Goal: Task Accomplishment & Management: Manage account settings

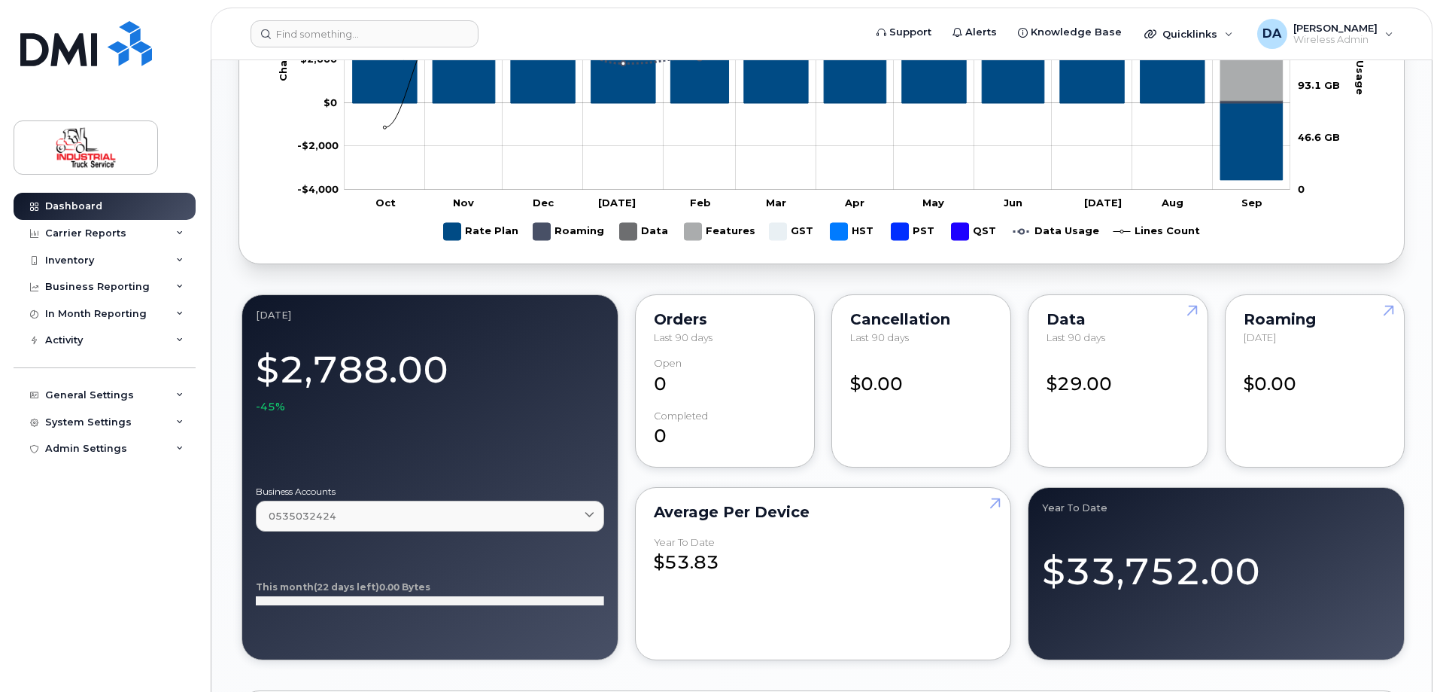
scroll to position [1430, 0]
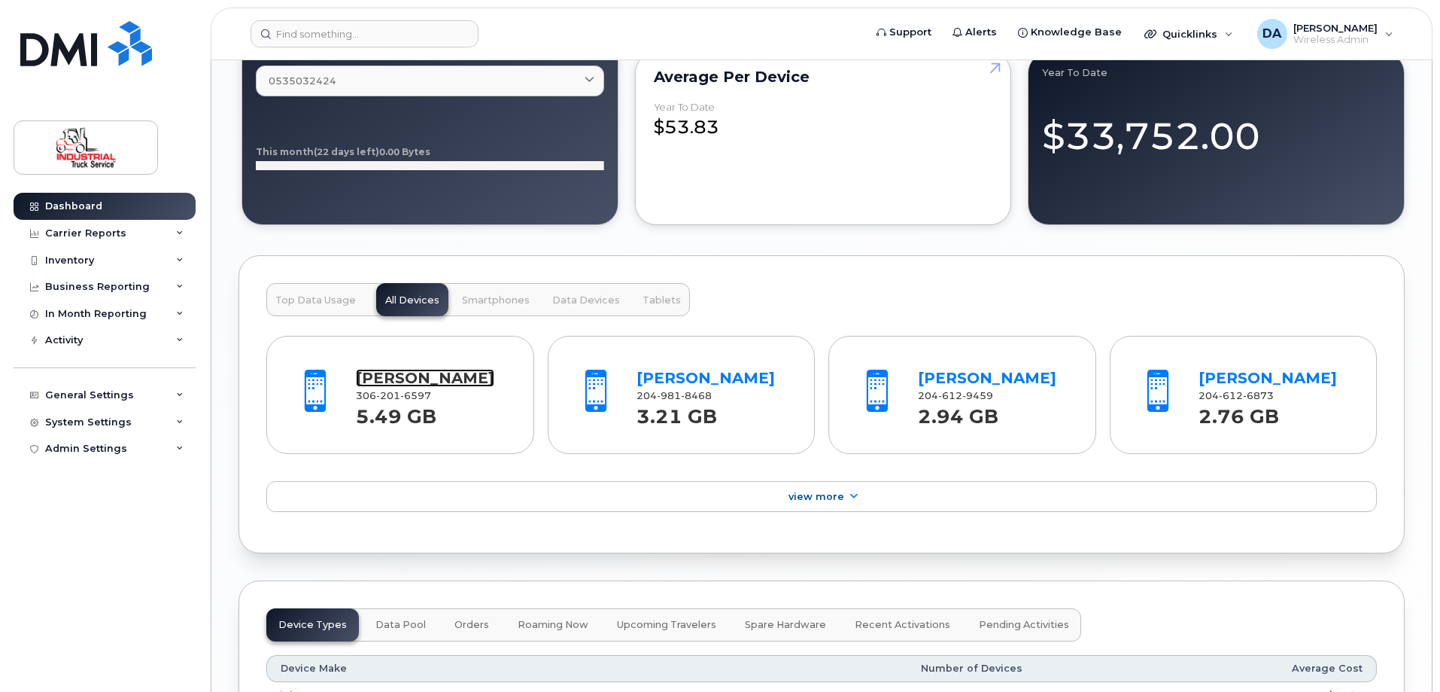
click at [474, 374] on link "[PERSON_NAME]" at bounding box center [425, 378] width 138 height 18
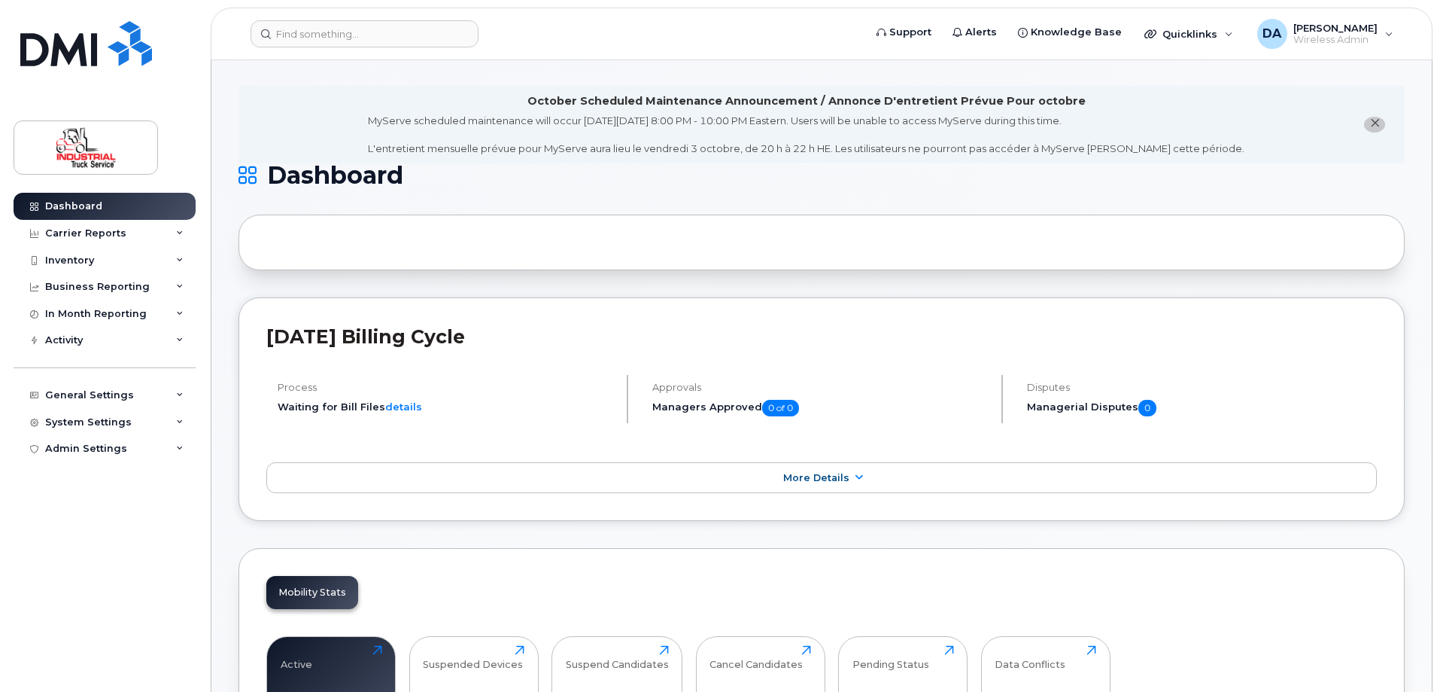
scroll to position [0, 0]
click at [1371, 122] on icon "close notification" at bounding box center [1375, 125] width 10 height 10
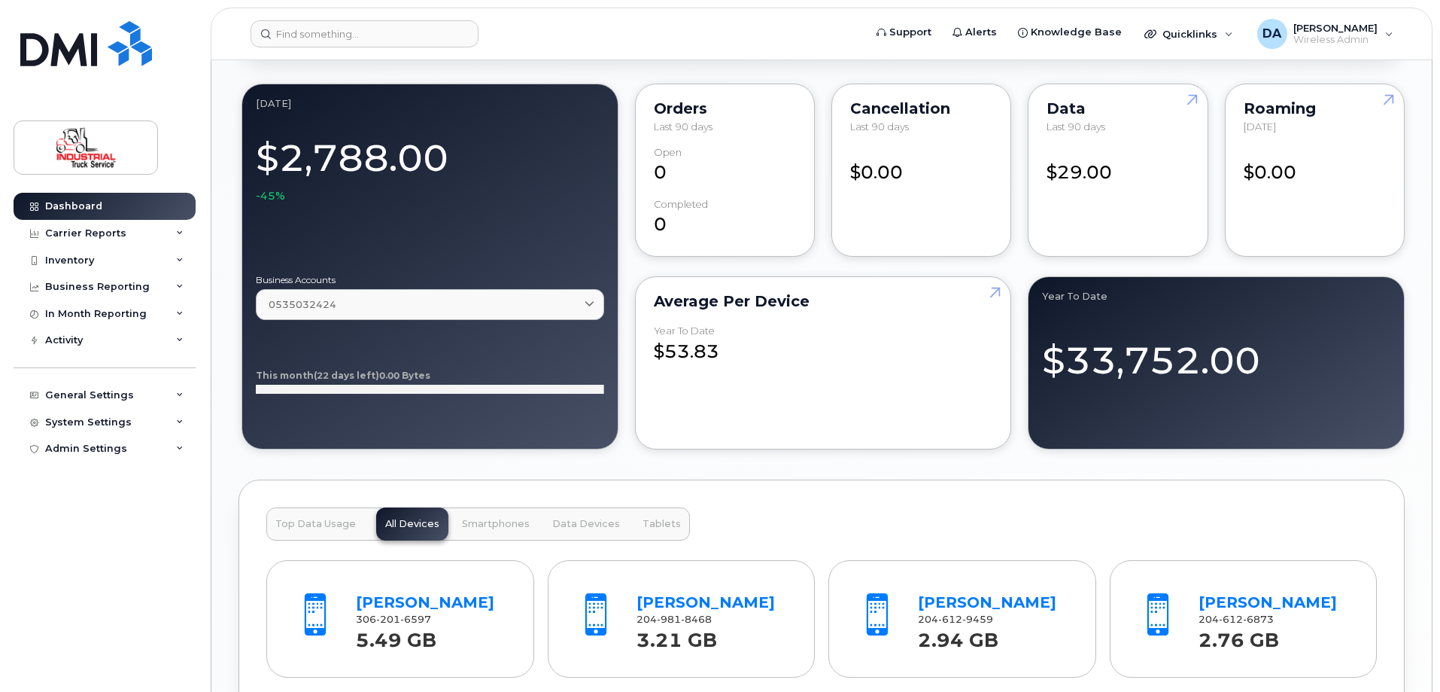
scroll to position [1505, 0]
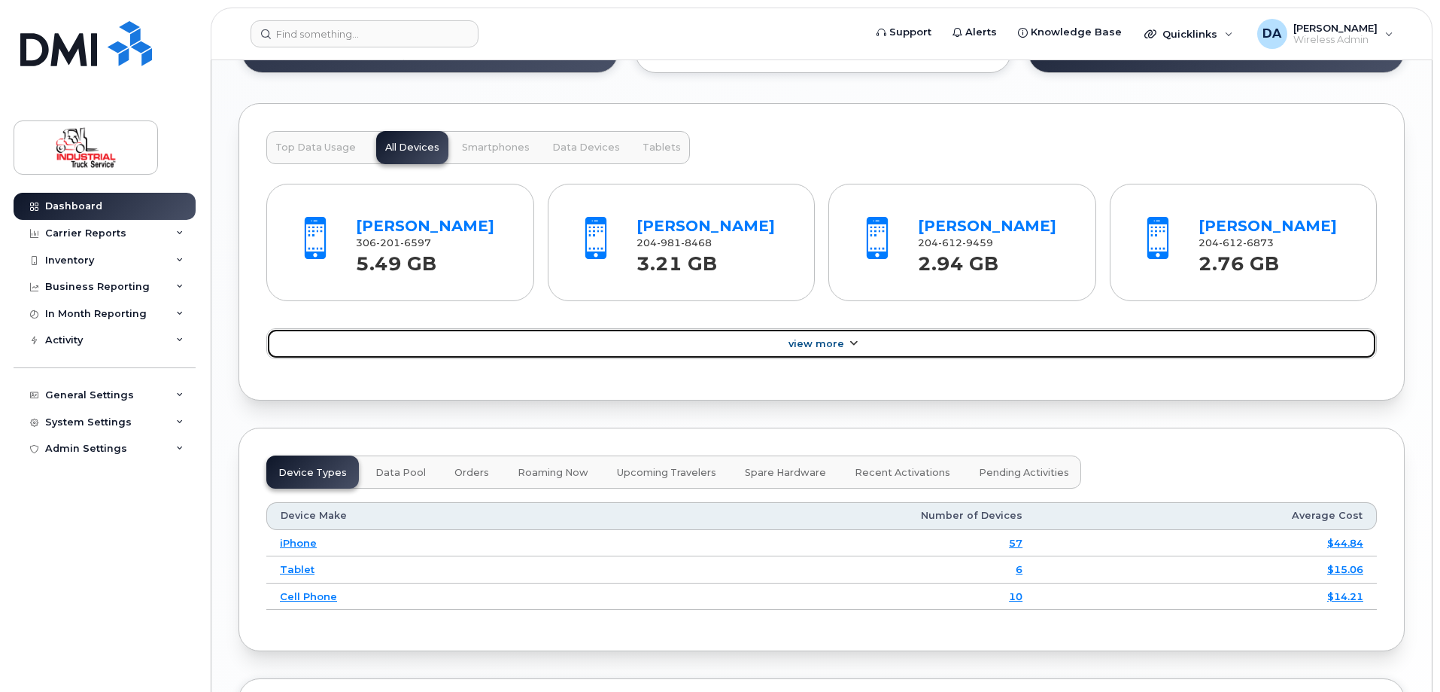
click at [854, 344] on icon at bounding box center [853, 344] width 12 height 10
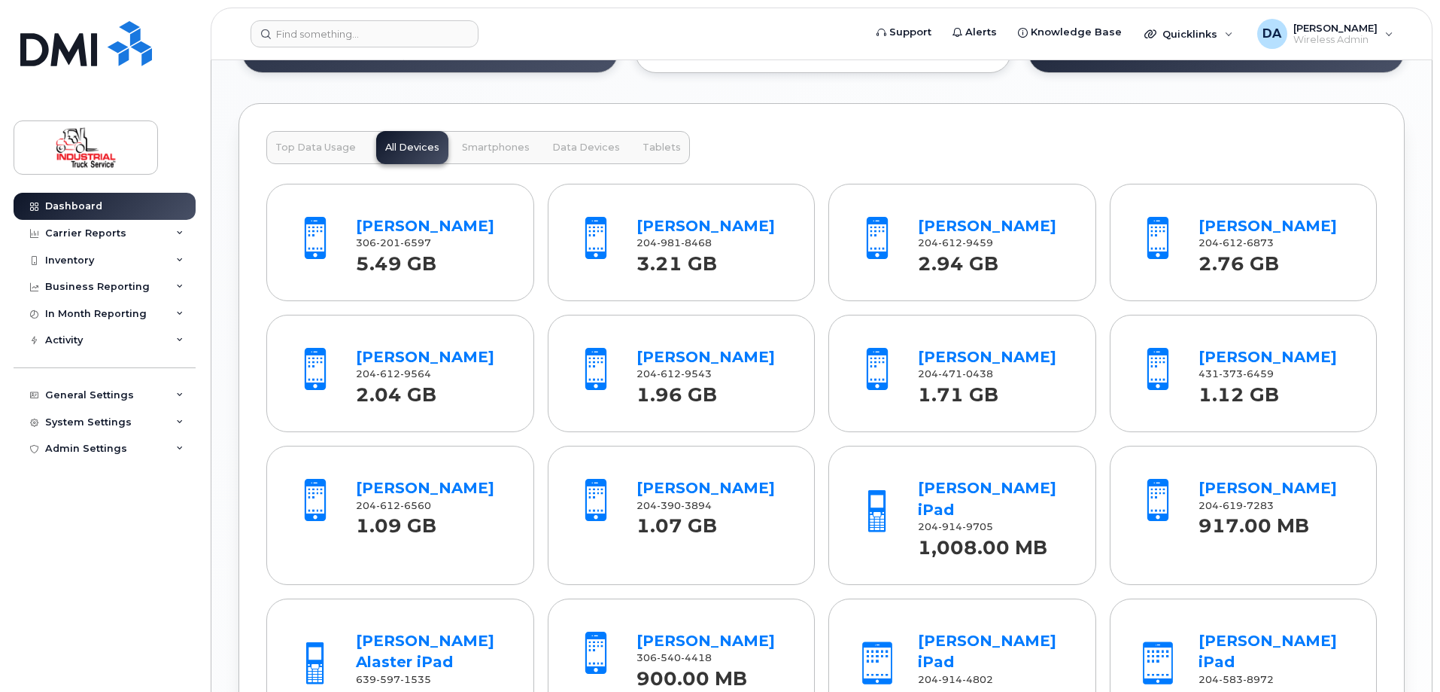
click at [325, 148] on span "Top Data Usage" at bounding box center [315, 147] width 81 height 12
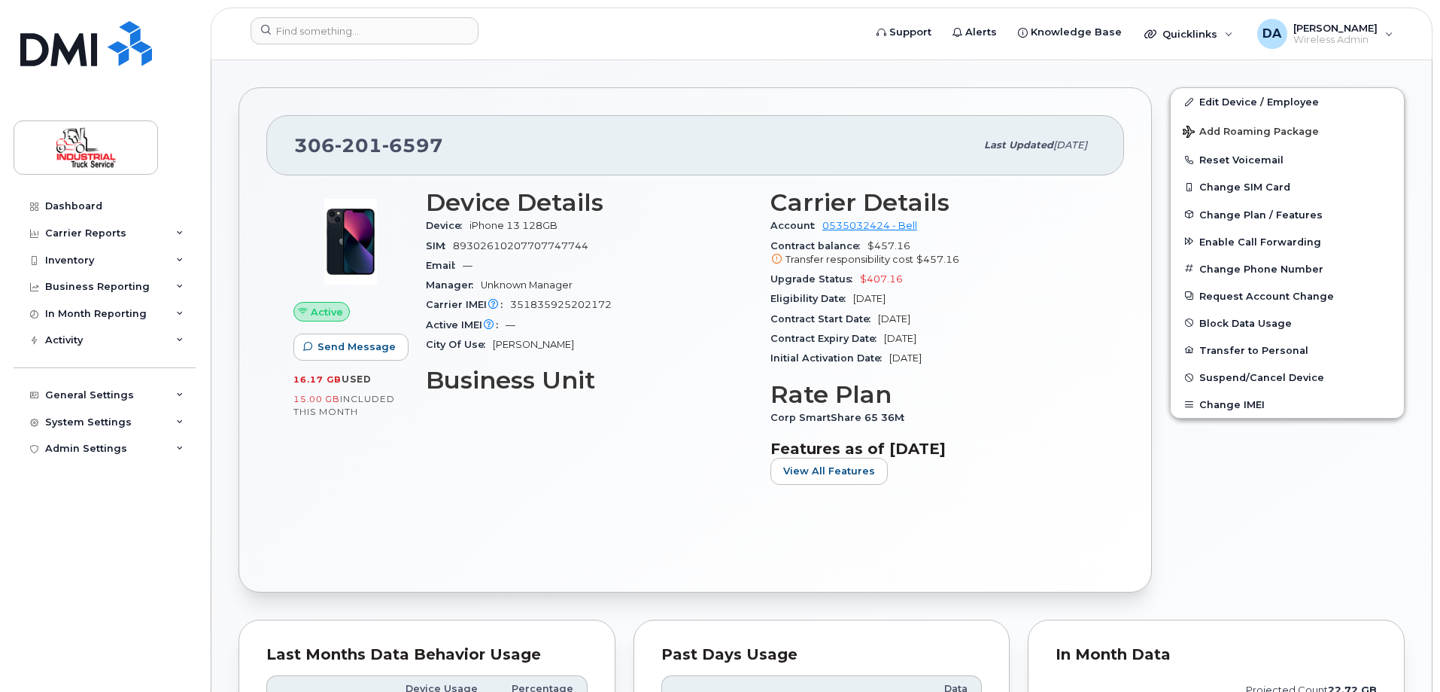
scroll to position [452, 0]
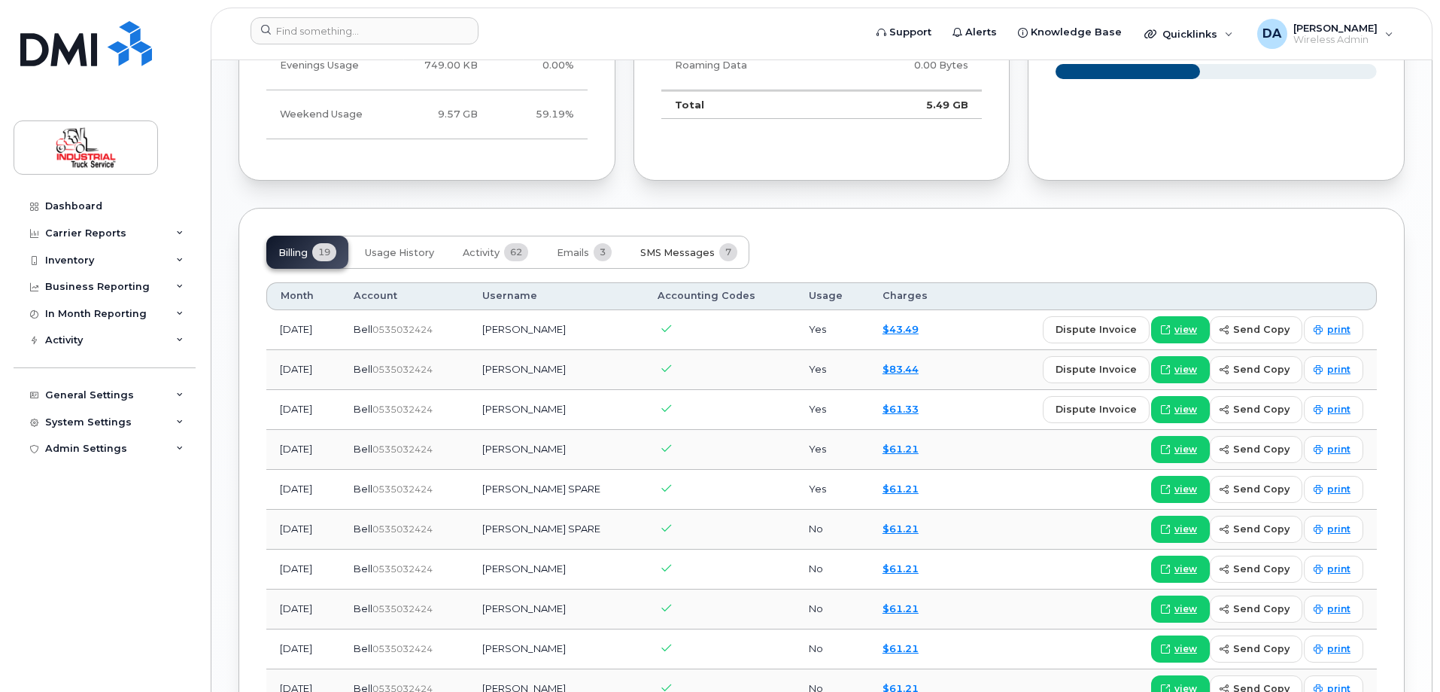
click at [695, 260] on button "SMS Messages 7" at bounding box center [688, 252] width 121 height 33
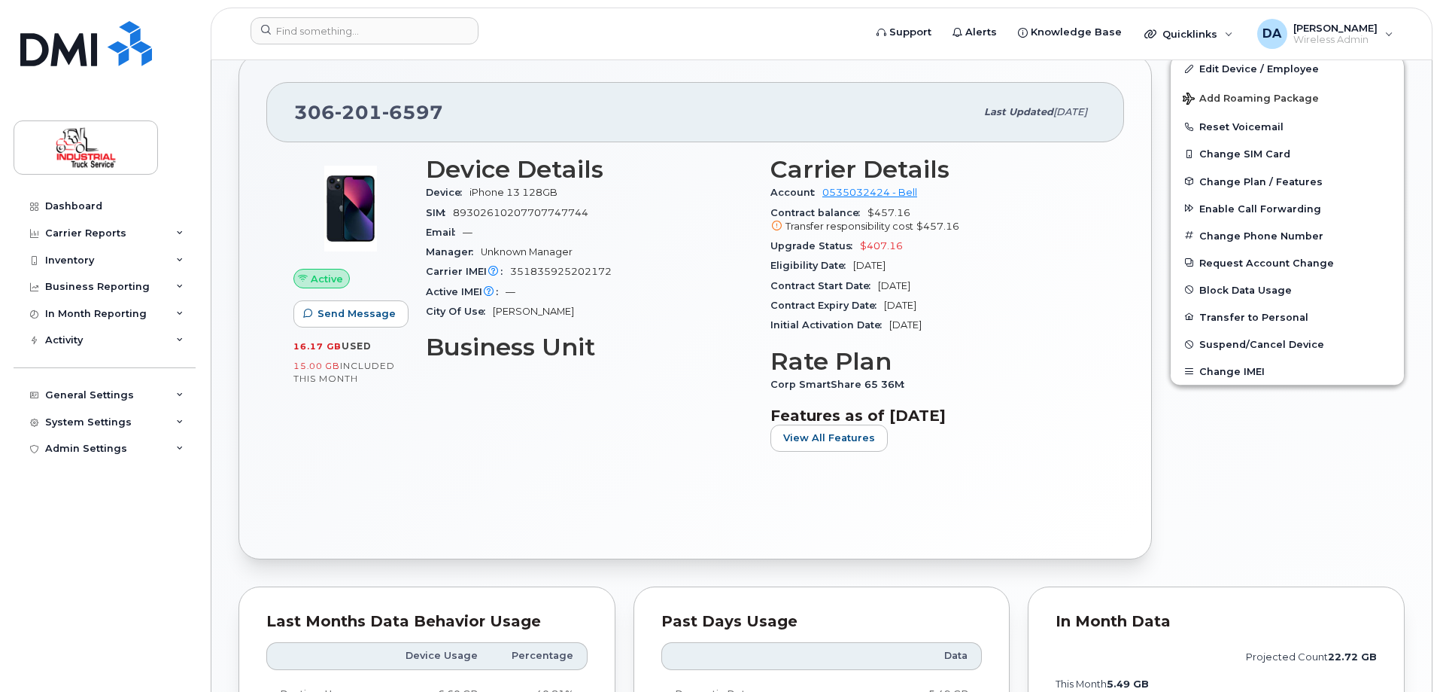
scroll to position [0, 0]
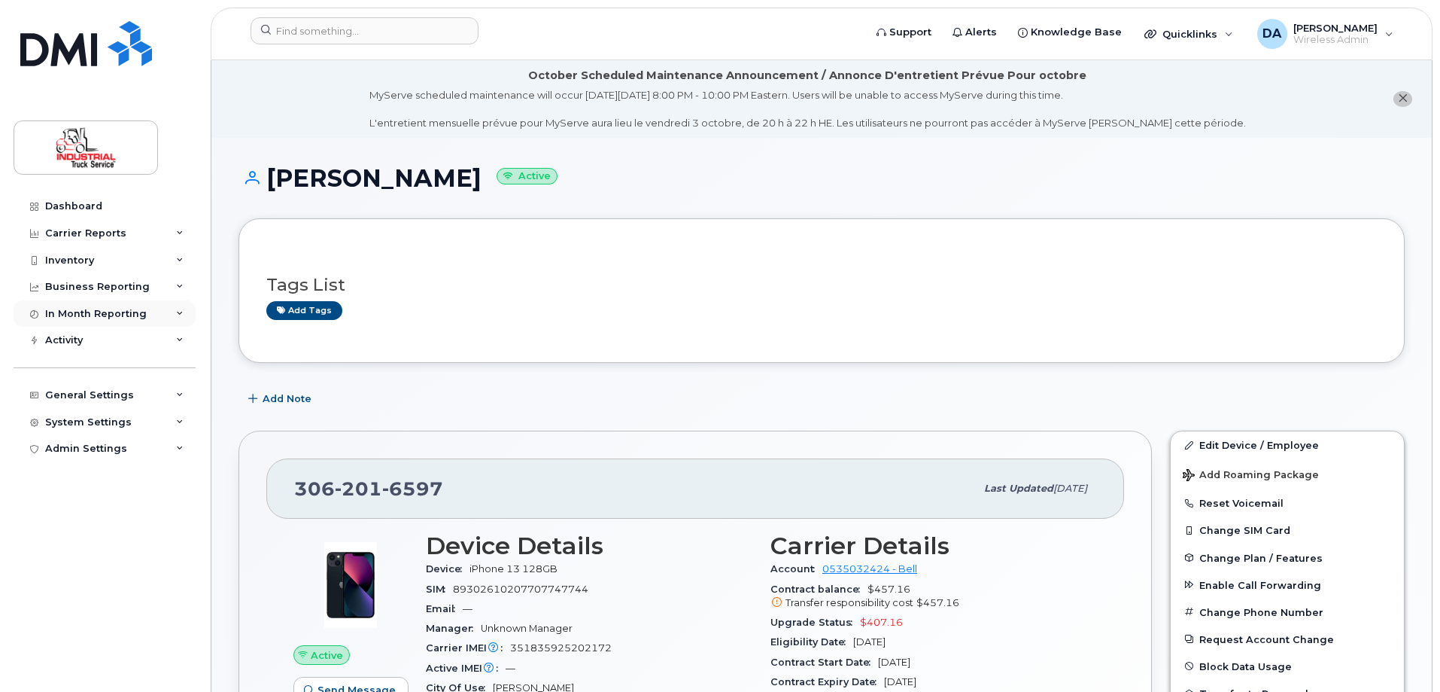
click at [63, 309] on div "In Month Reporting" at bounding box center [96, 314] width 102 height 12
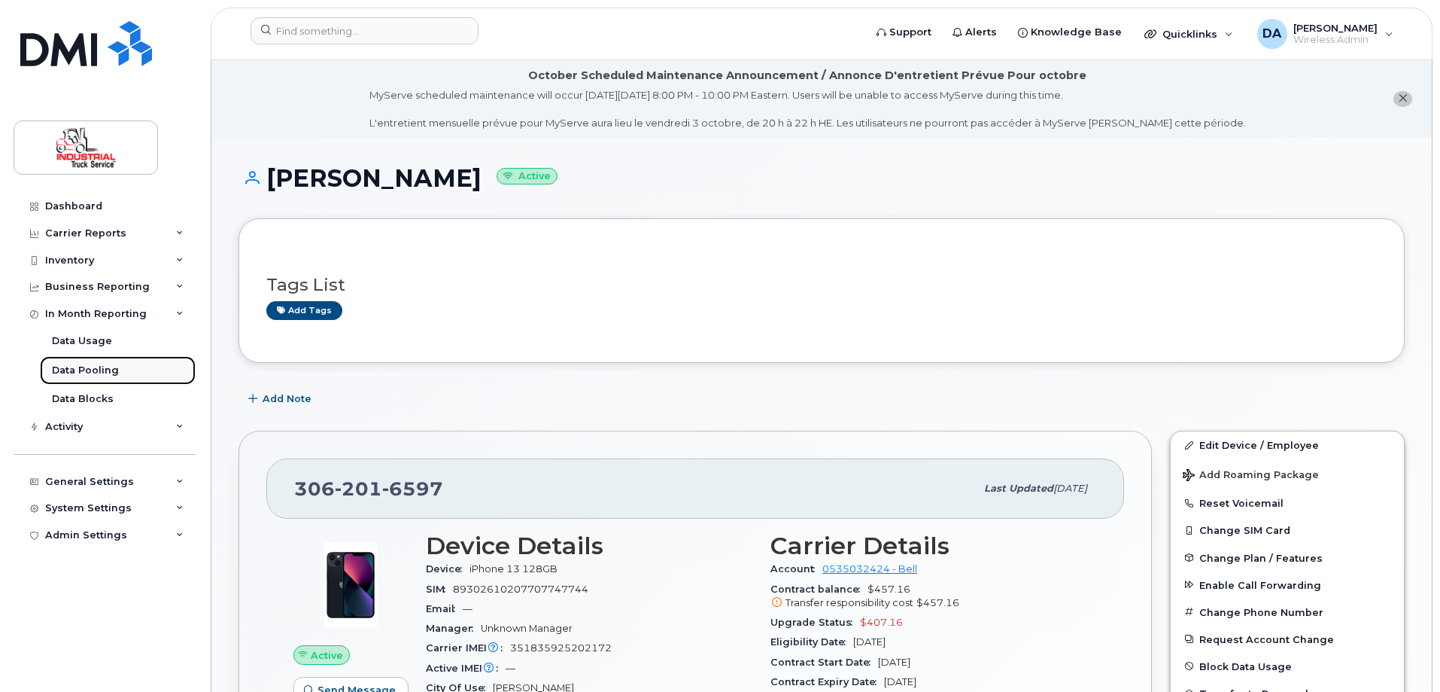
click at [96, 371] on div "Data Pooling" at bounding box center [85, 371] width 67 height 14
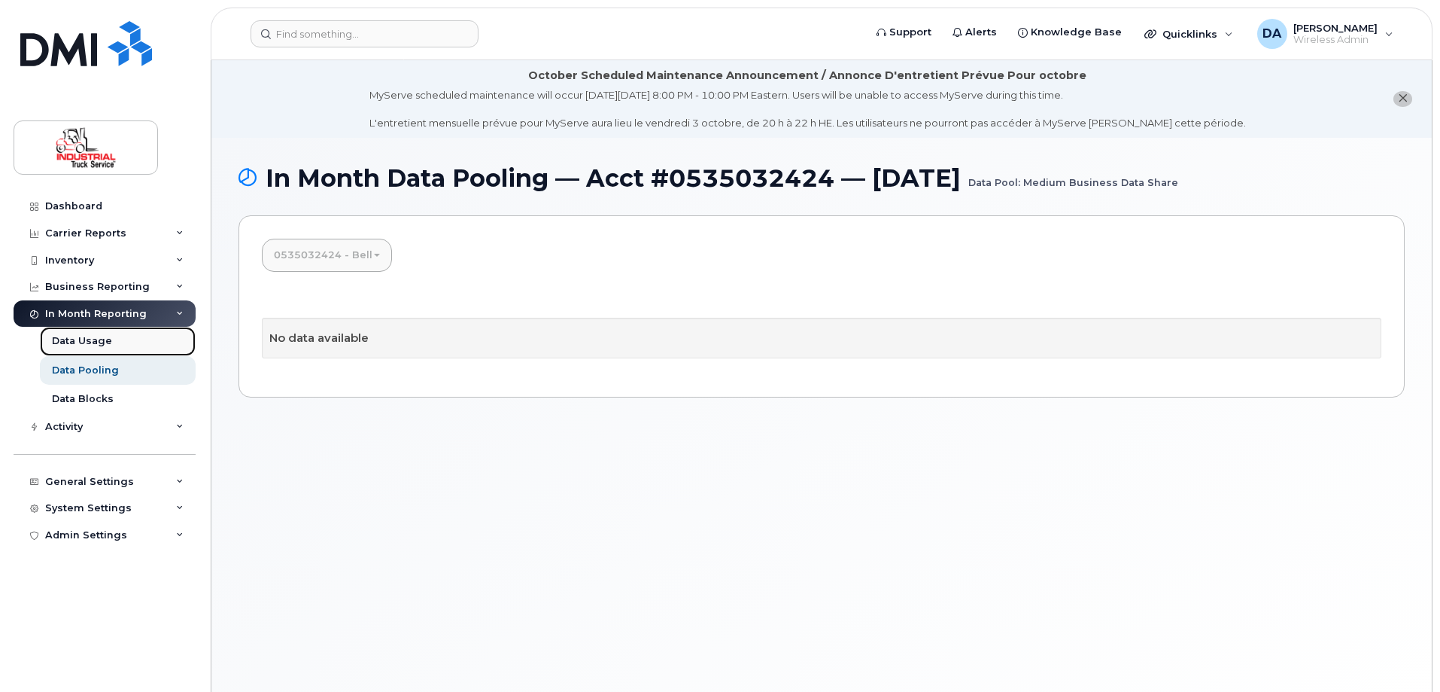
click at [65, 347] on div "Data Usage" at bounding box center [82, 341] width 60 height 14
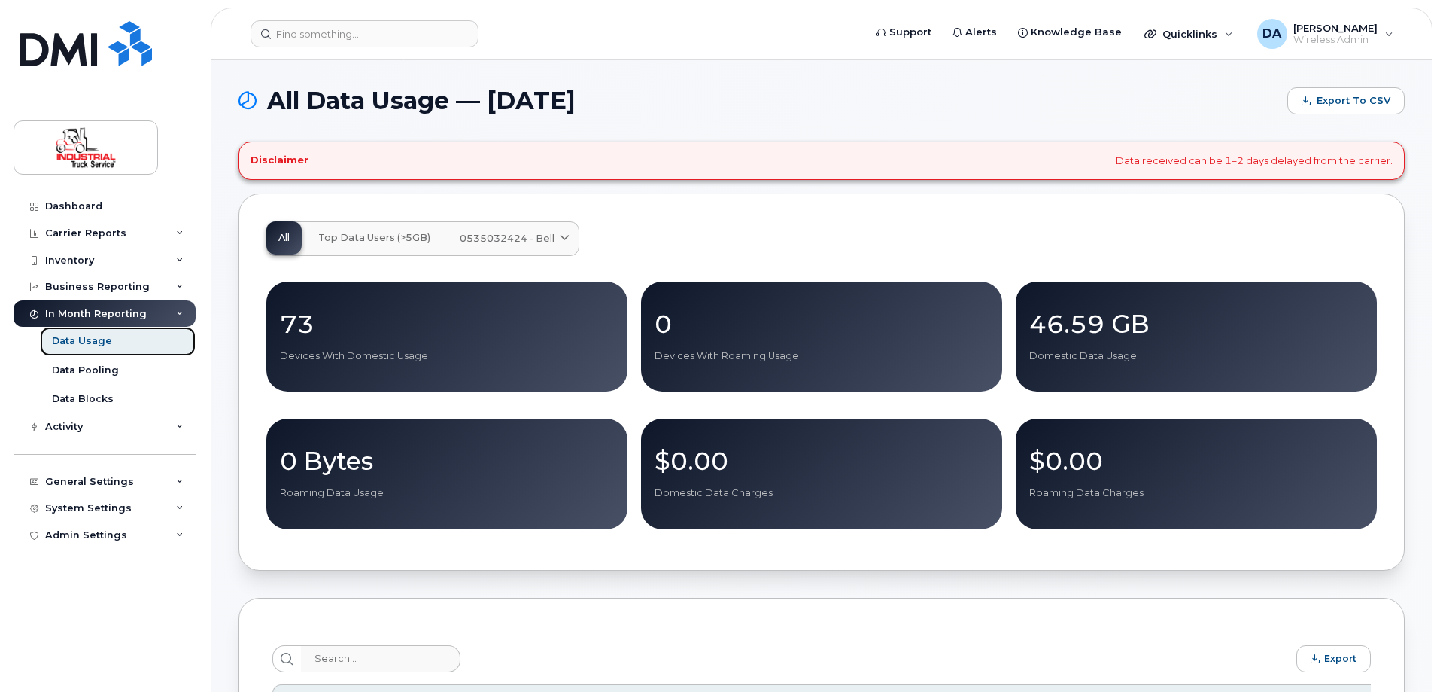
scroll to position [527, 0]
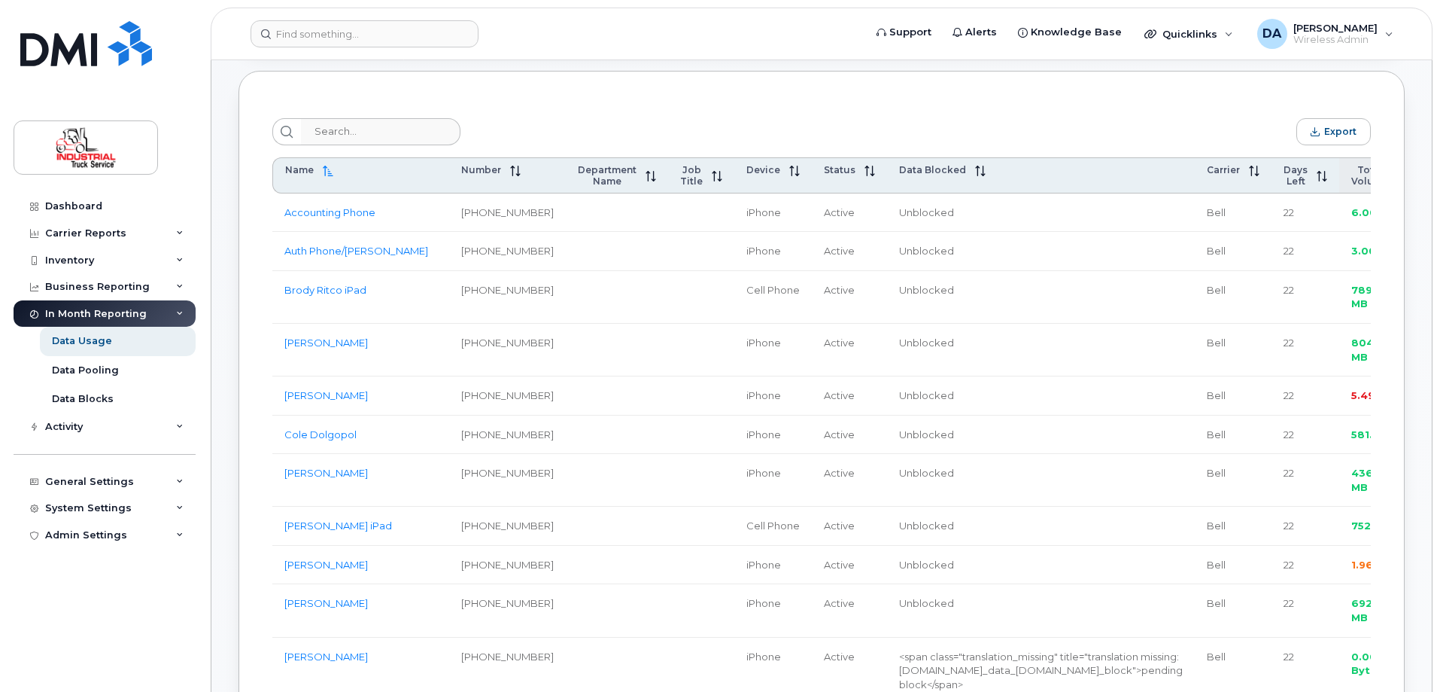
click at [1352, 175] on span "Total Volume" at bounding box center [1371, 175] width 38 height 23
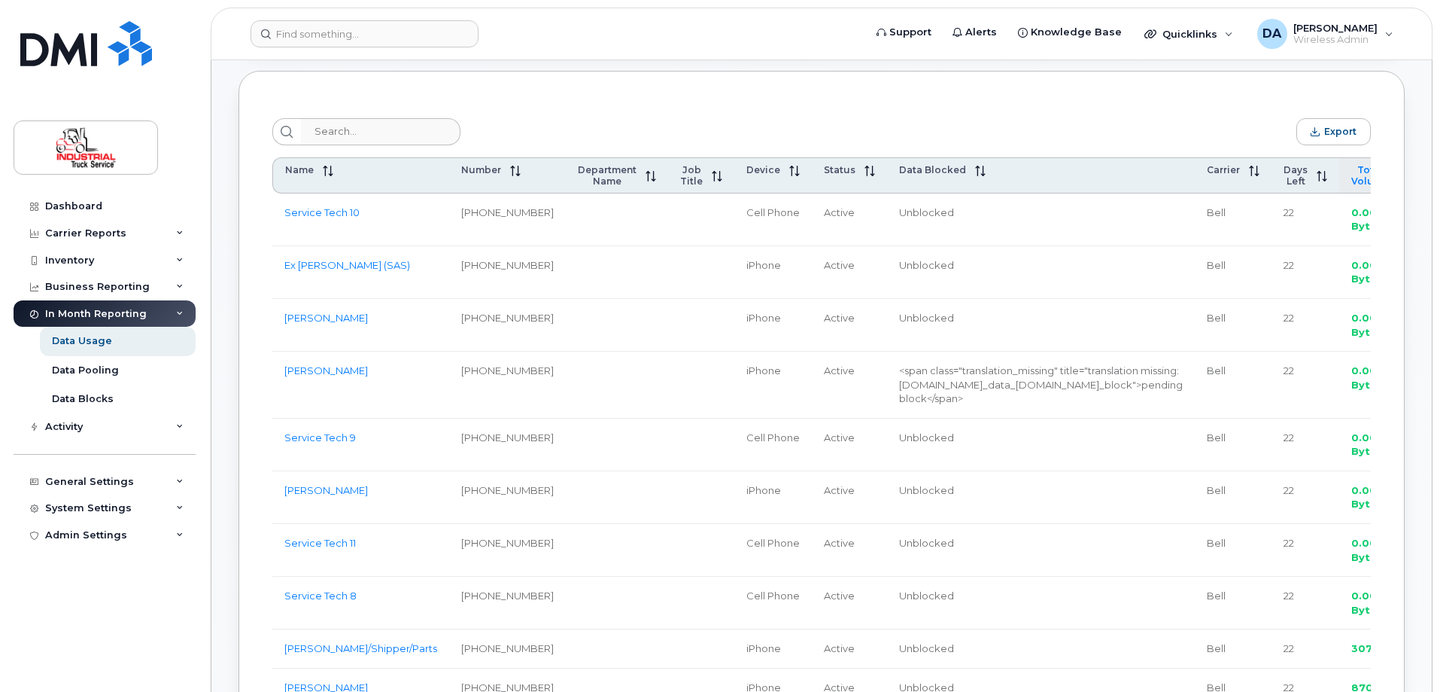
click at [1352, 175] on span "Total Volume" at bounding box center [1371, 175] width 38 height 23
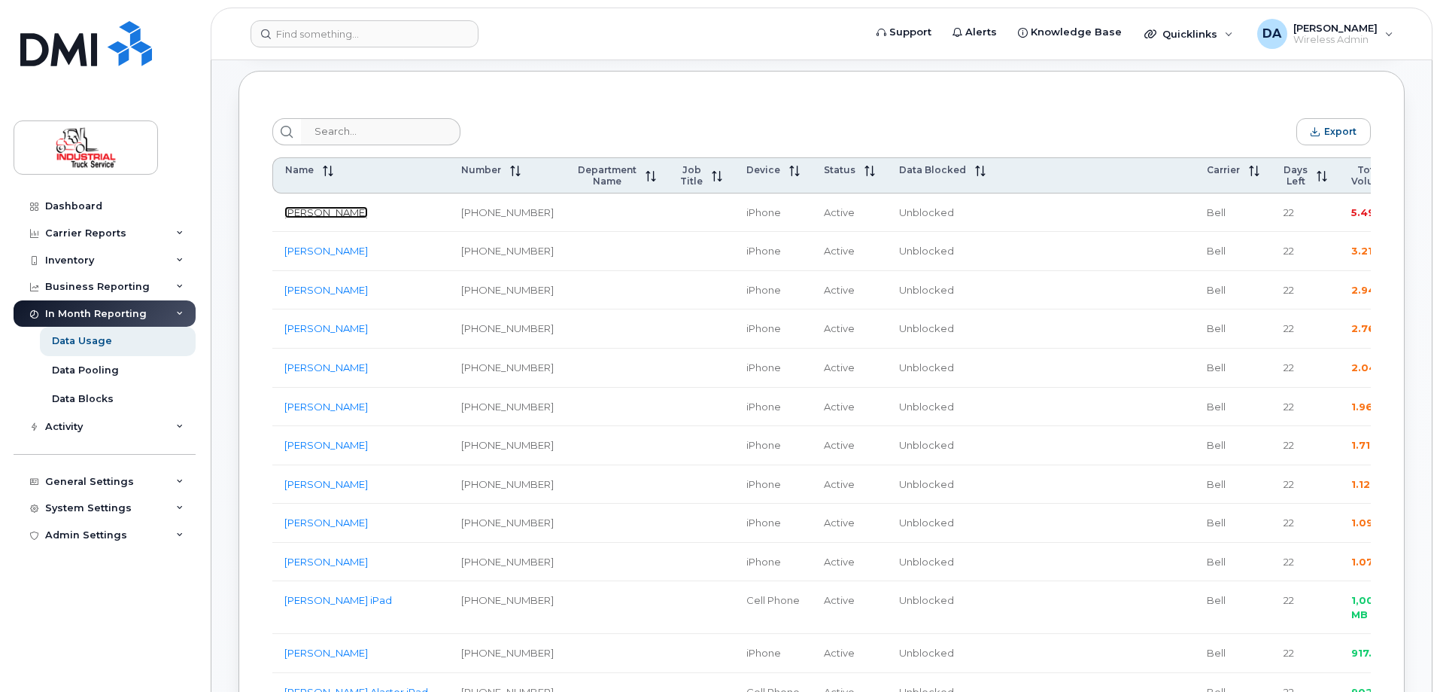
click at [333, 213] on link "[PERSON_NAME]" at bounding box center [326, 212] width 84 height 12
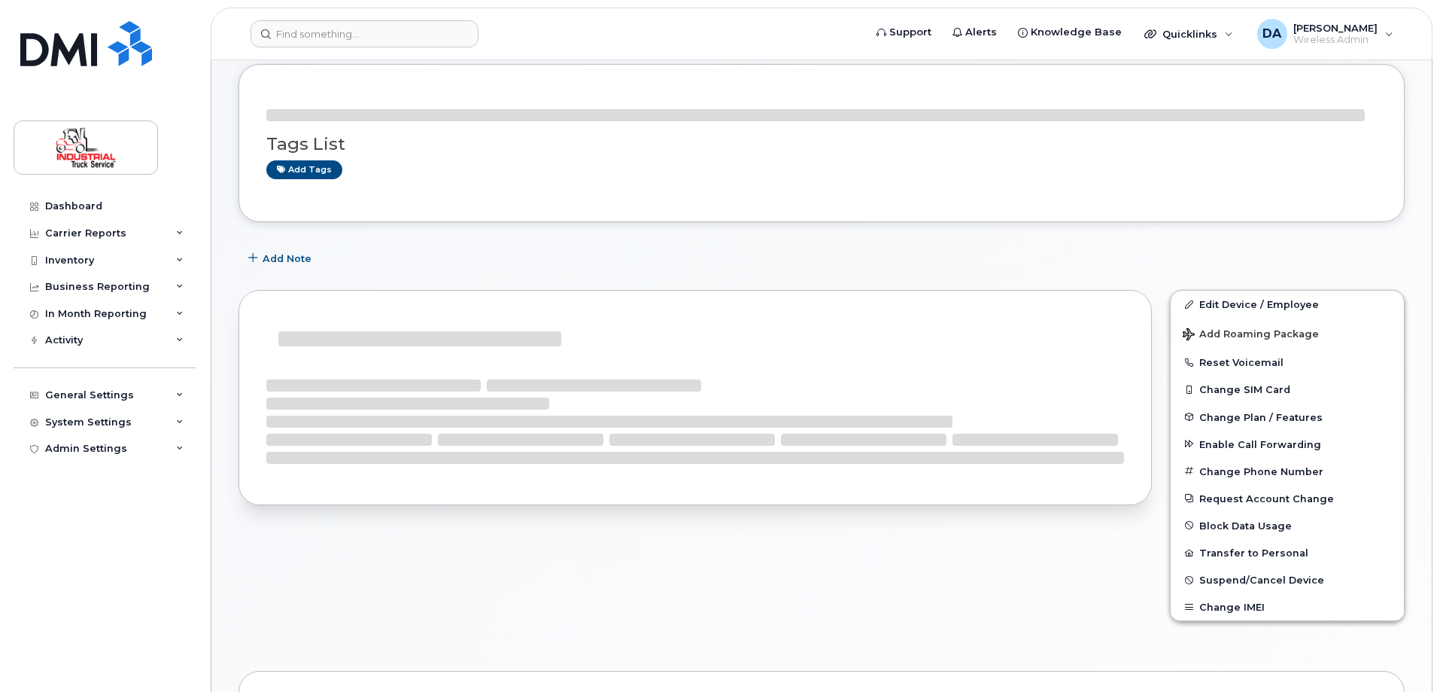
scroll to position [589, 0]
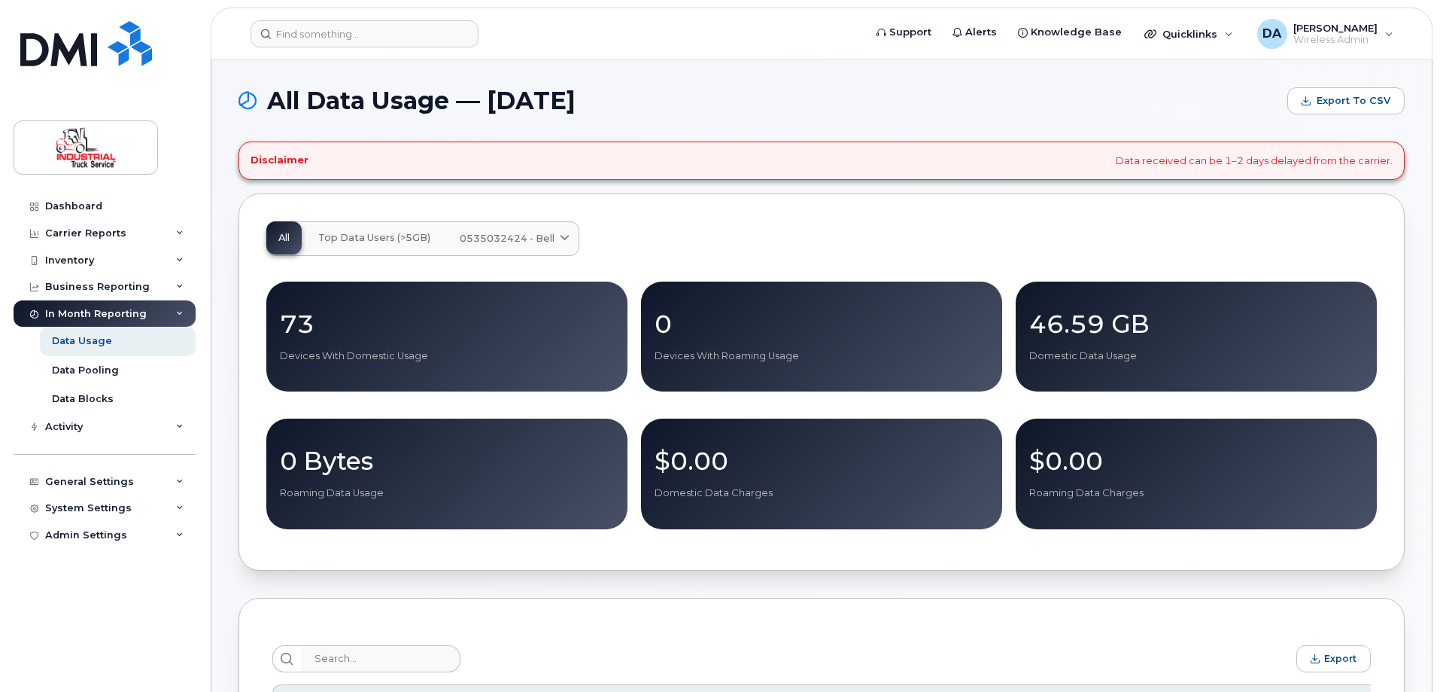
scroll to position [2945, 0]
